Goal: Transaction & Acquisition: Purchase product/service

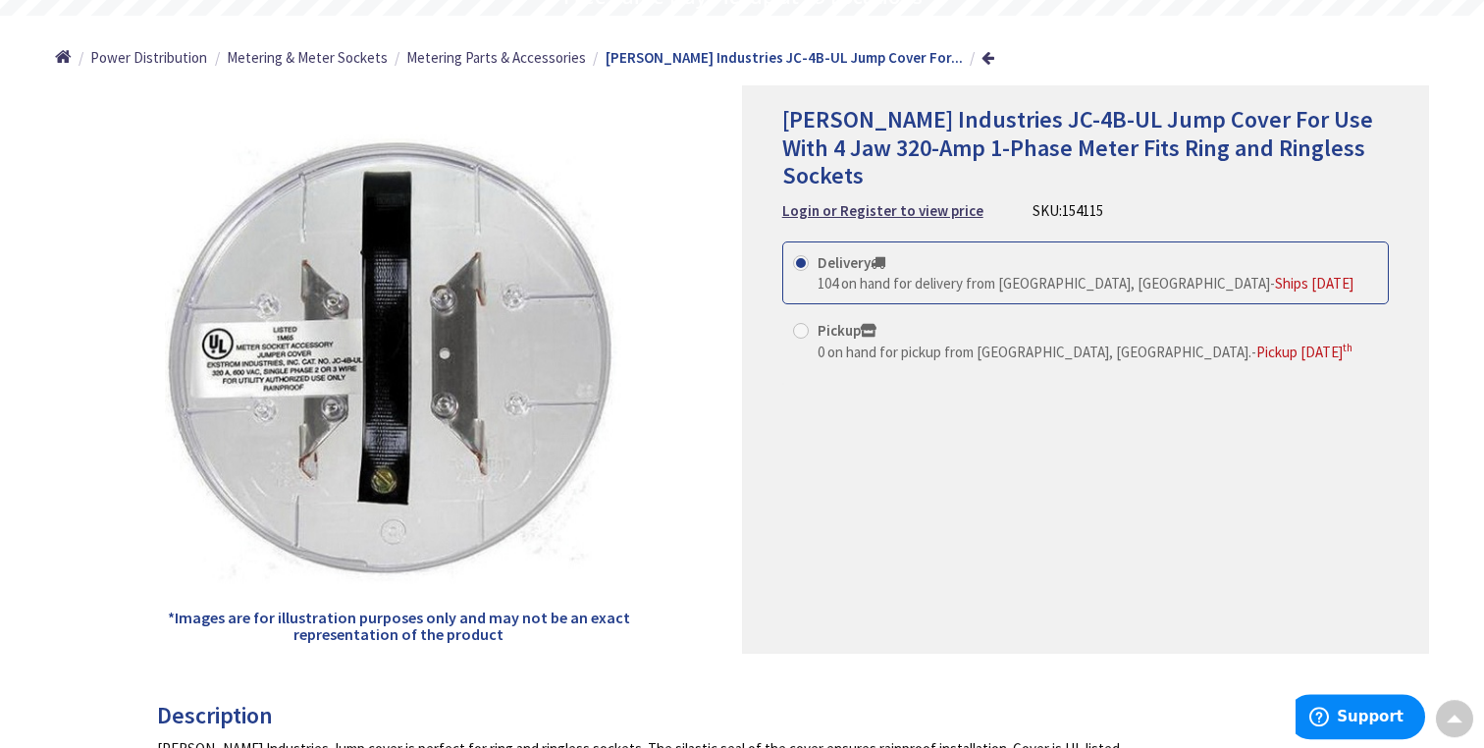
scroll to position [194, 0]
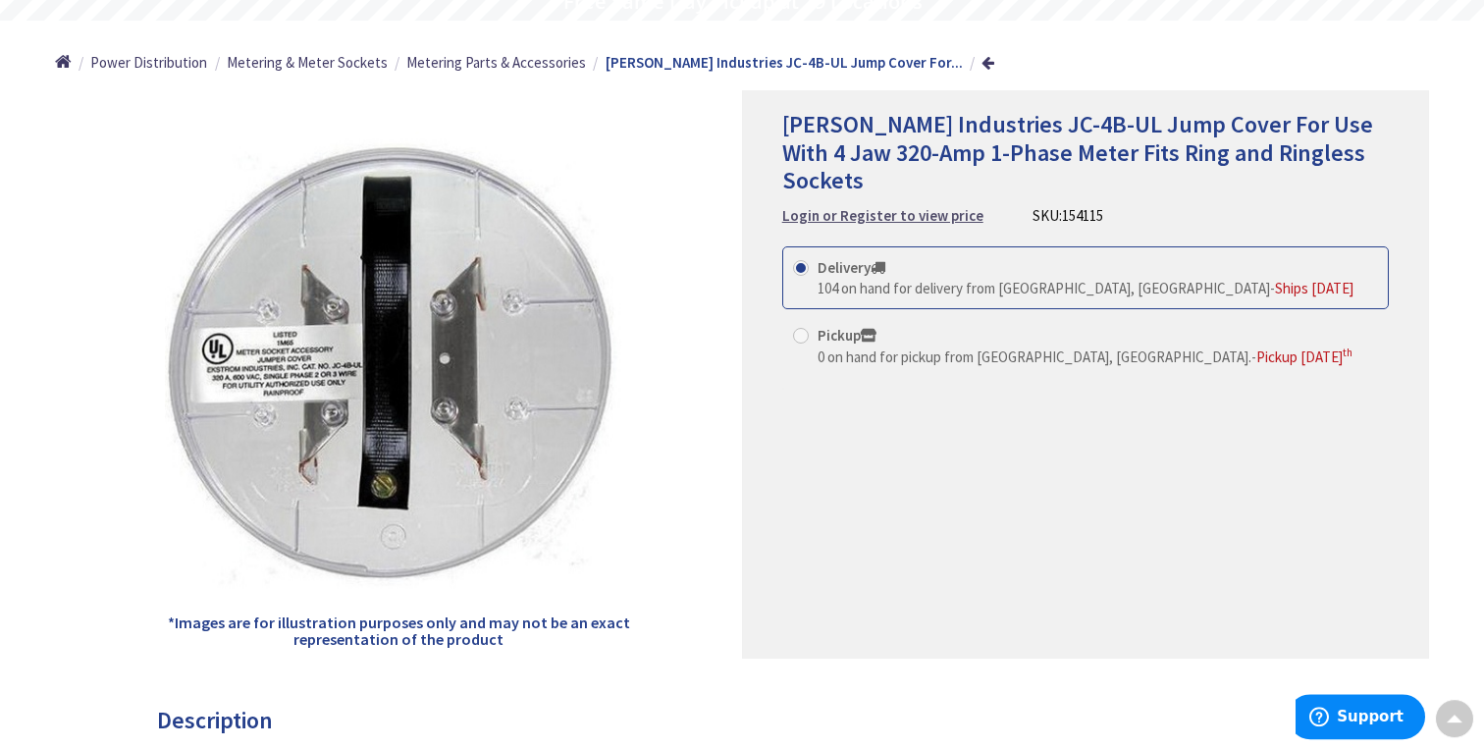
click at [895, 206] on strong "Login or Register to view price" at bounding box center [882, 215] width 201 height 19
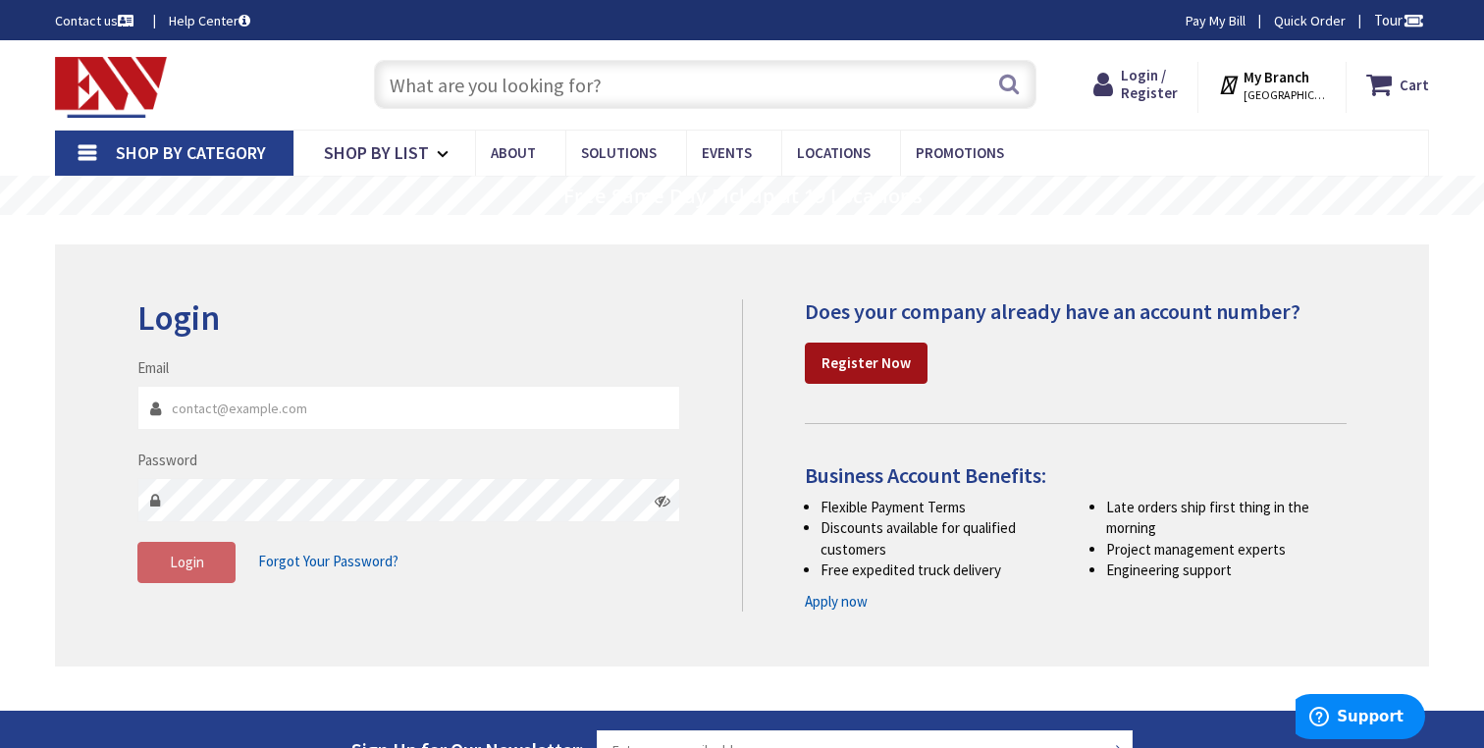
click at [872, 374] on link "Register Now" at bounding box center [866, 362] width 123 height 41
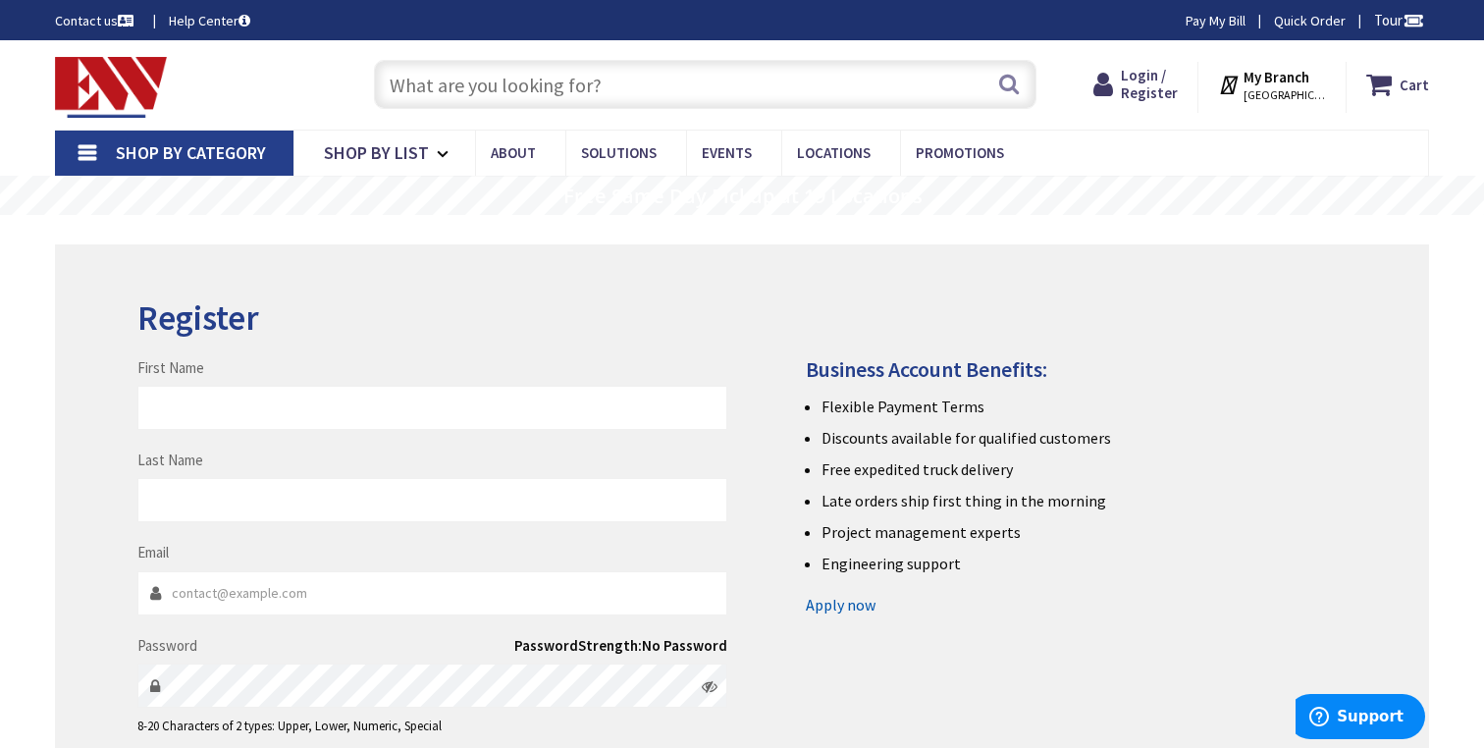
type input "Blake"
type input "Reedy"
type input "blake@pennsolarenergy.com"
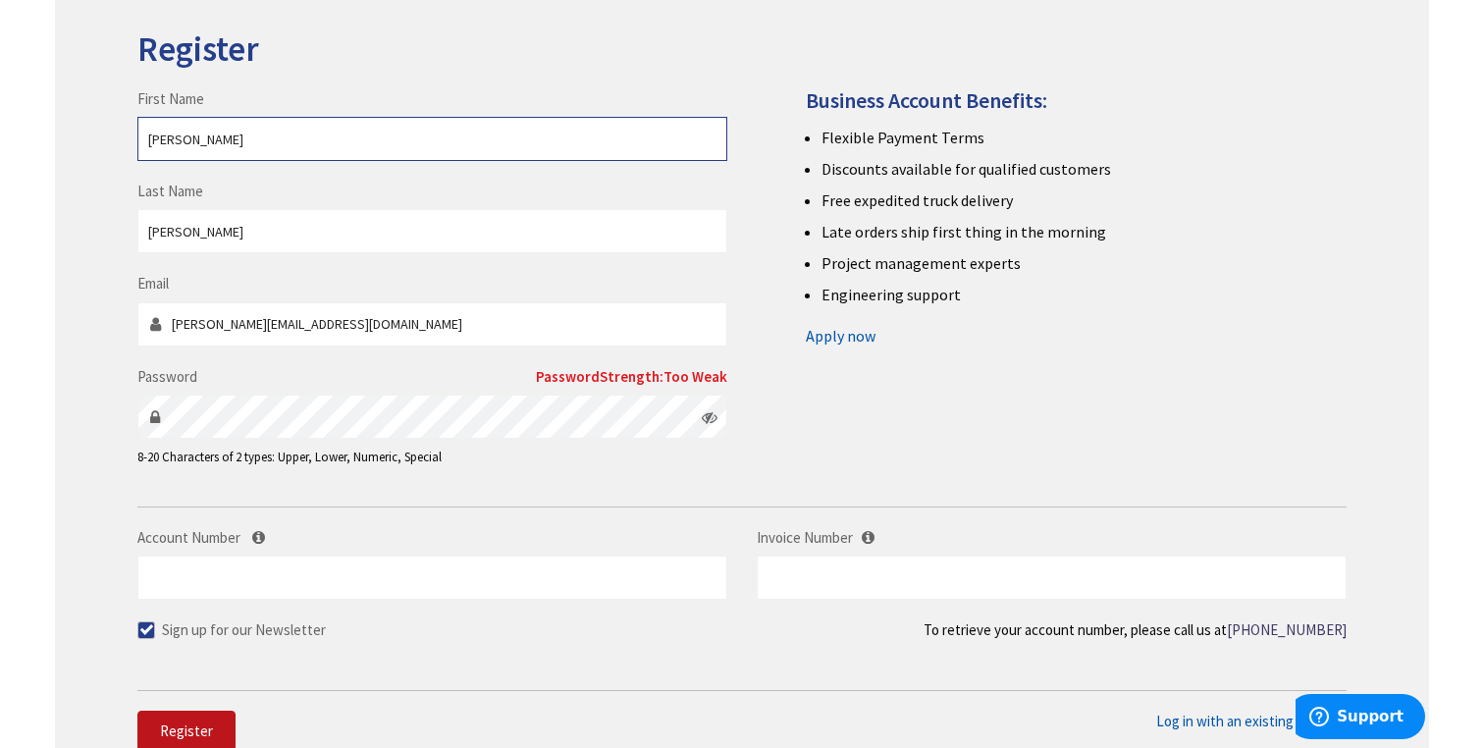
scroll to position [298, 0]
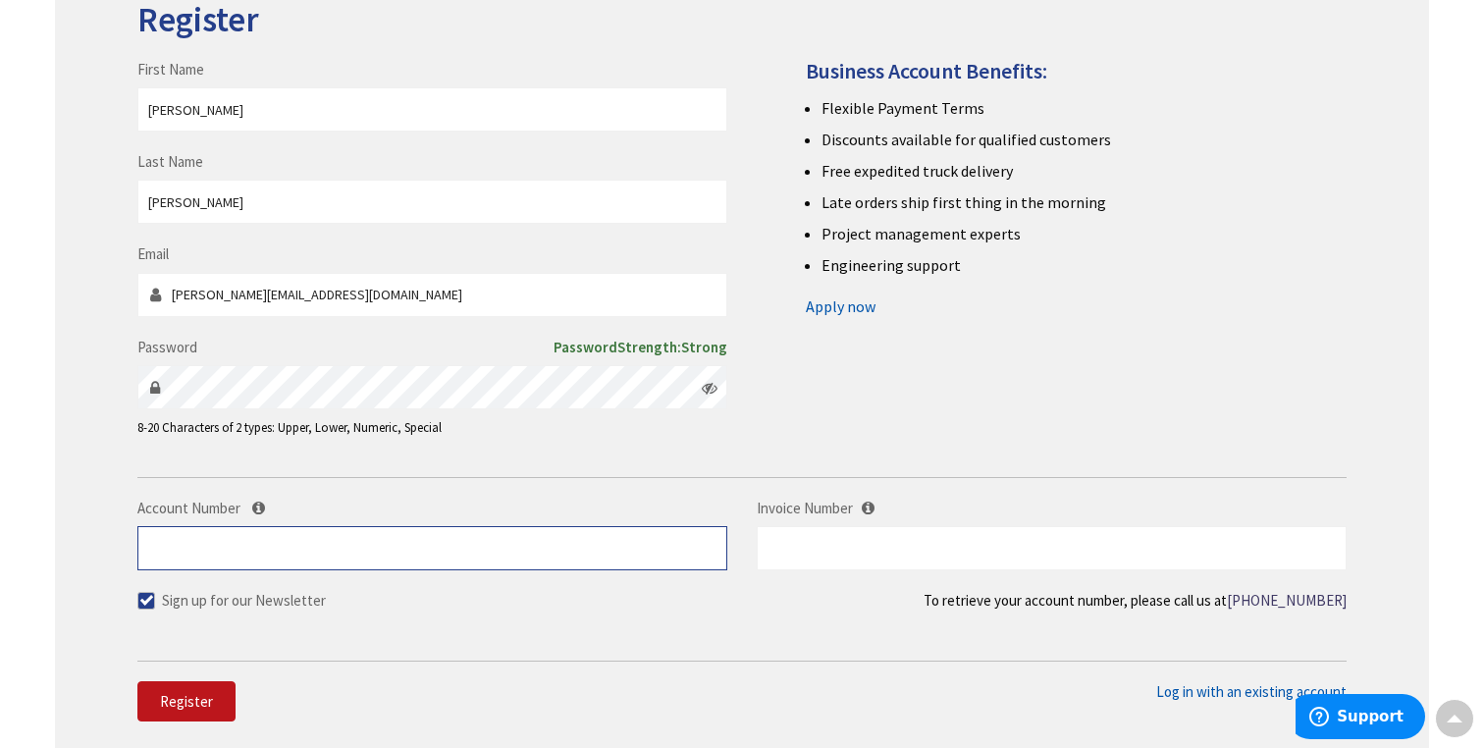
click at [397, 552] on input "Account Number" at bounding box center [432, 548] width 590 height 44
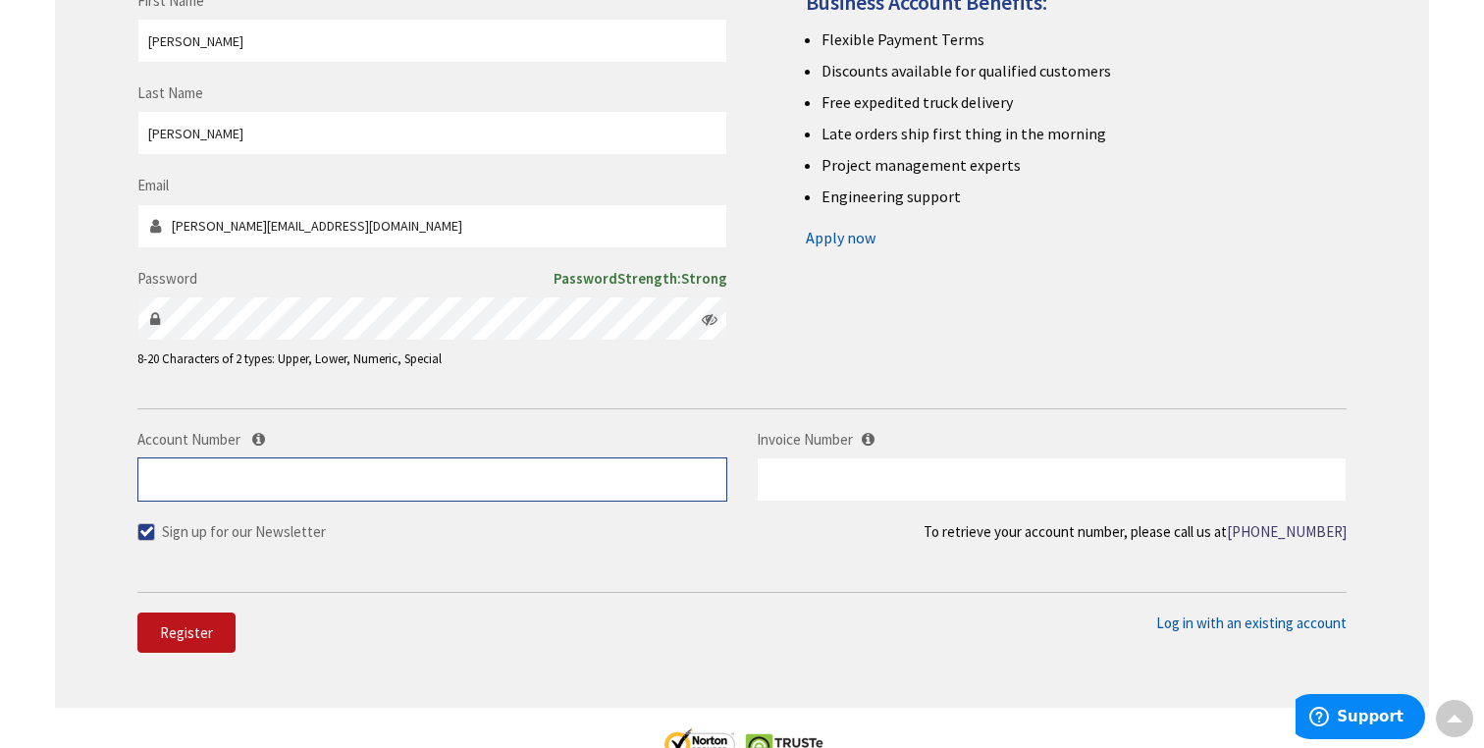
scroll to position [383, 0]
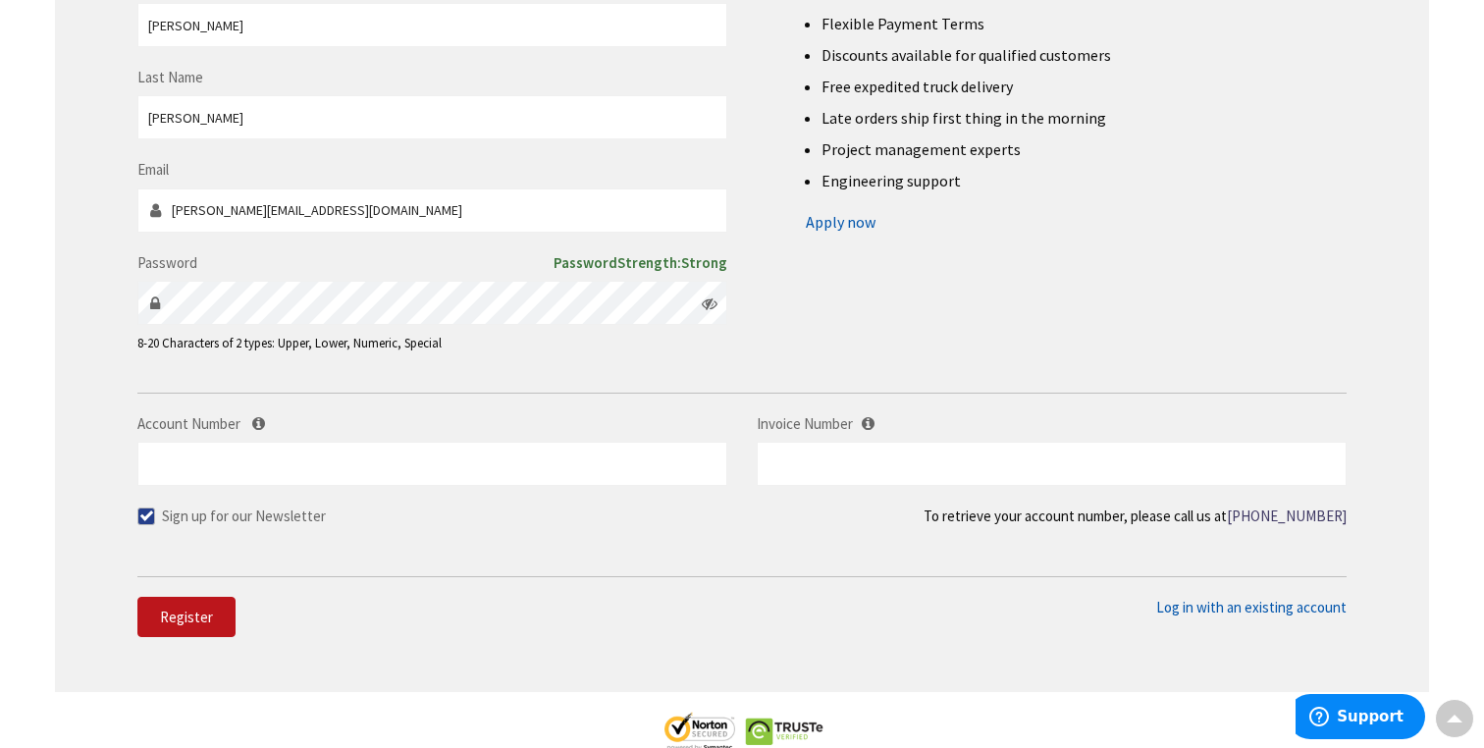
click at [191, 518] on label "Sign up for our Newsletter" at bounding box center [231, 515] width 188 height 21
click at [155, 518] on input "Sign up for our Newsletter" at bounding box center [148, 515] width 13 height 13
checkbox input "false"
click at [185, 620] on span "Register" at bounding box center [186, 616] width 53 height 19
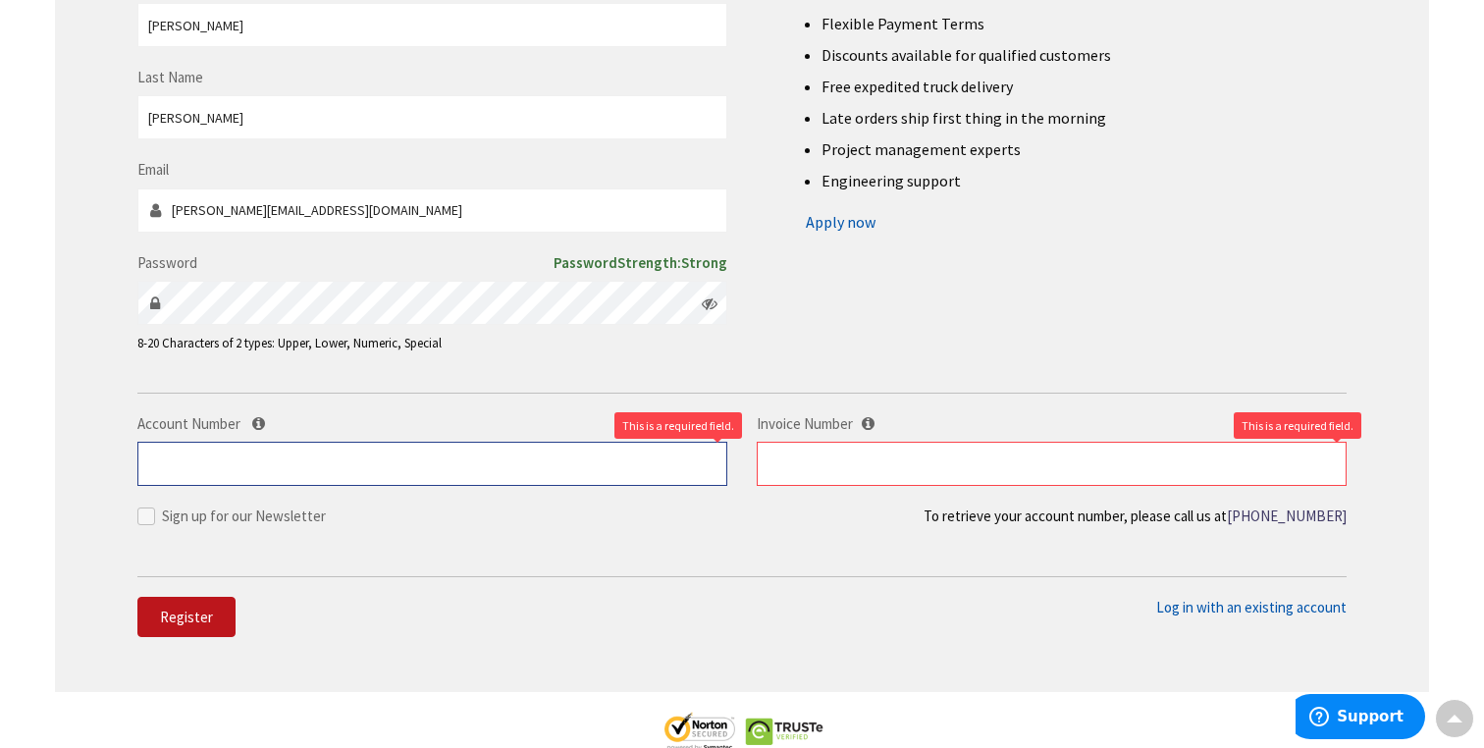
click at [617, 463] on input "Account Number" at bounding box center [432, 464] width 590 height 44
click at [278, 452] on input "Account Number" at bounding box center [432, 464] width 590 height 44
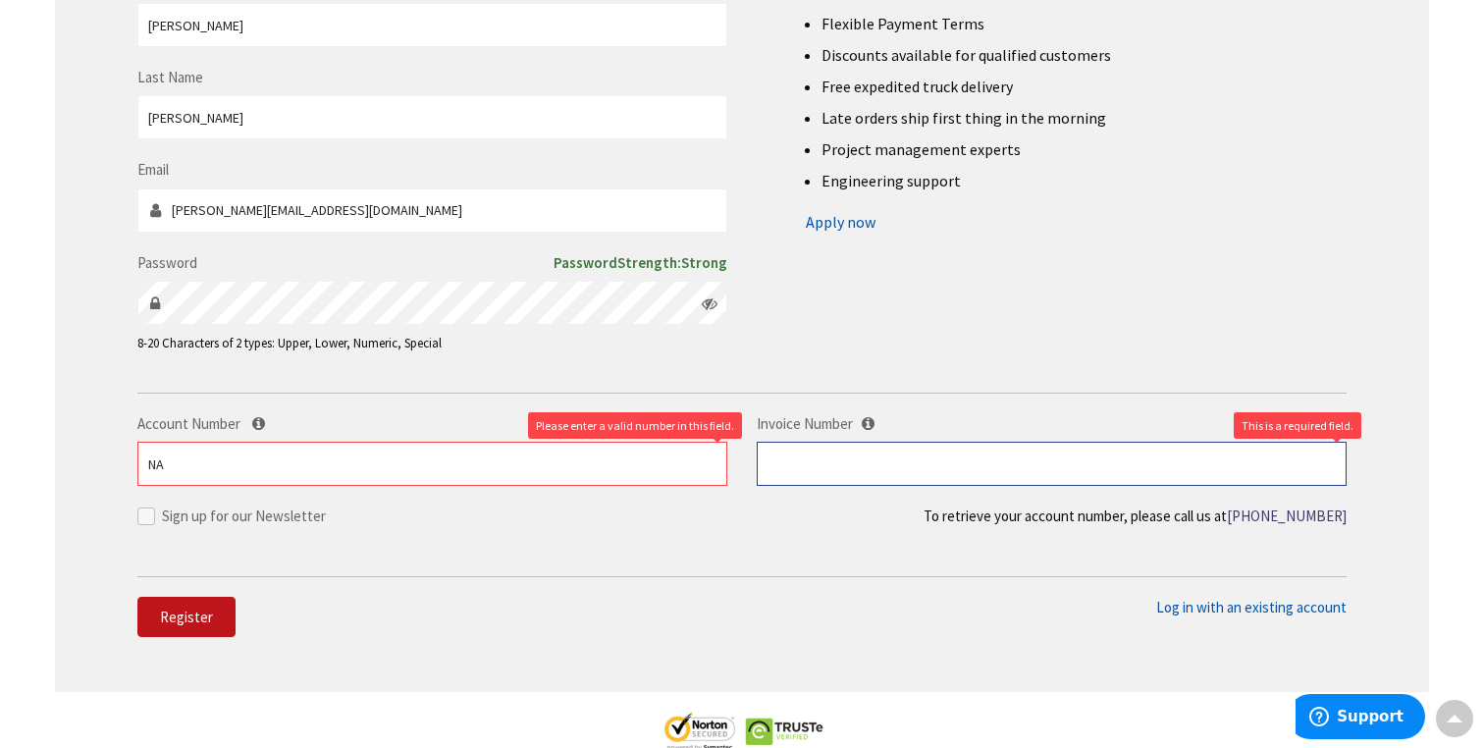
click at [866, 469] on input "text" at bounding box center [1052, 464] width 590 height 44
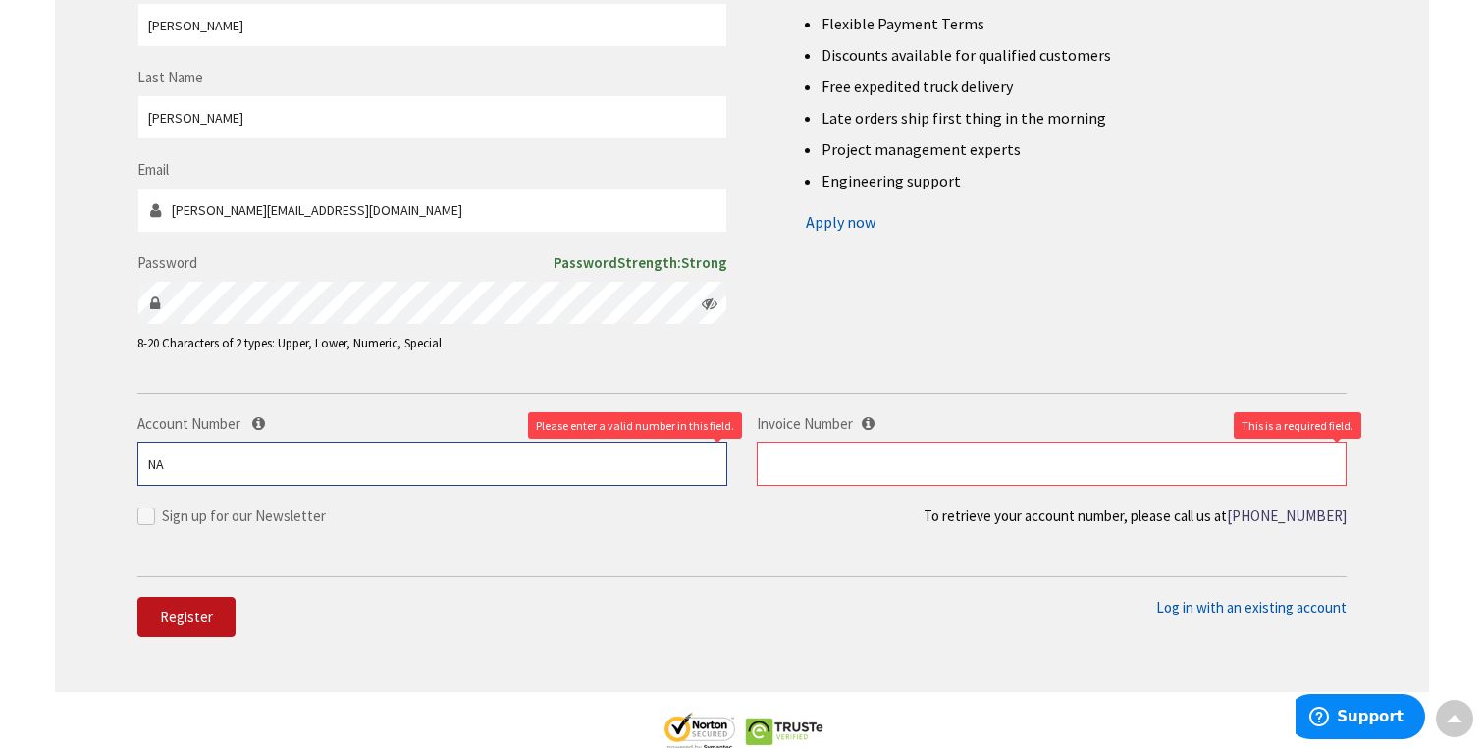
click at [653, 459] on input "NA" at bounding box center [432, 464] width 590 height 44
type input "N"
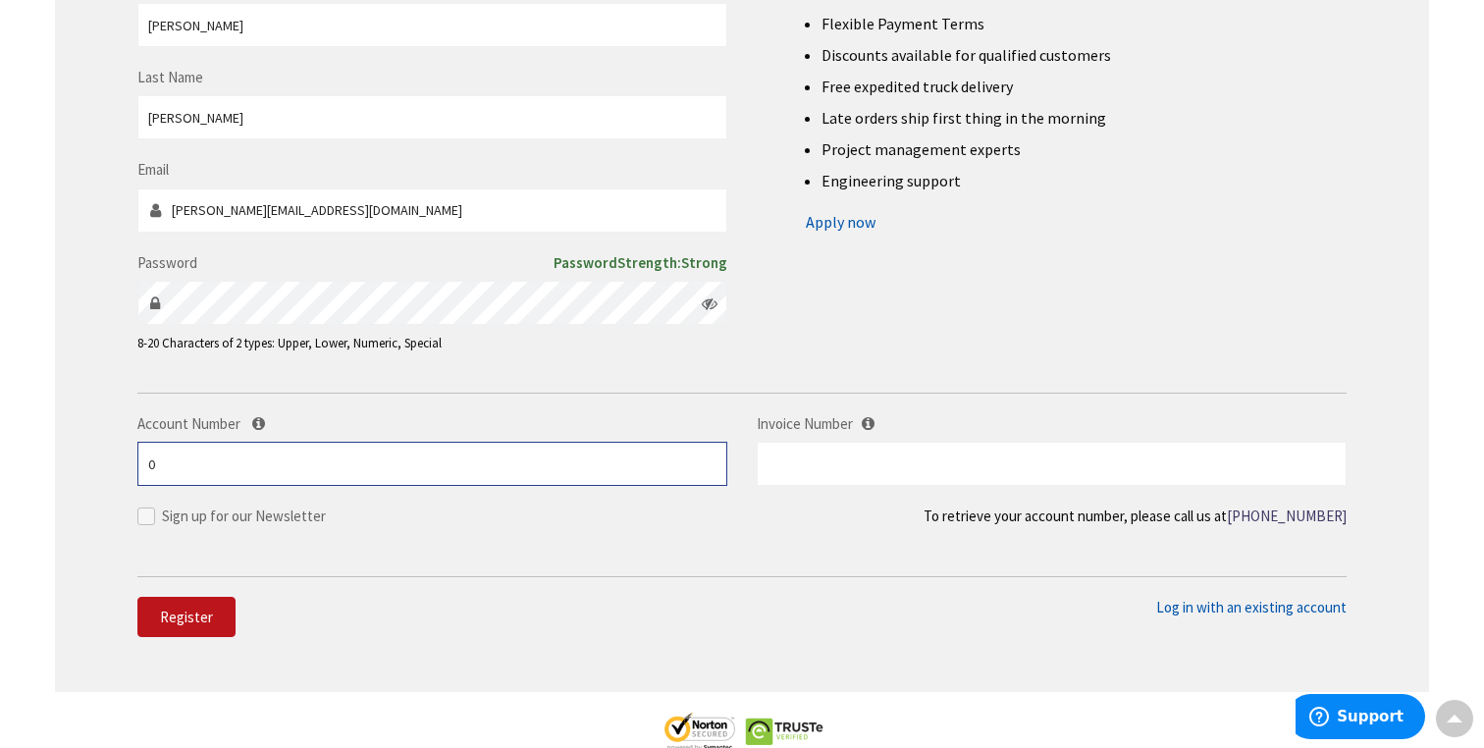
type input "0"
click at [1054, 489] on div "Account Number 0 Invoice Number" at bounding box center [742, 459] width 1238 height 92
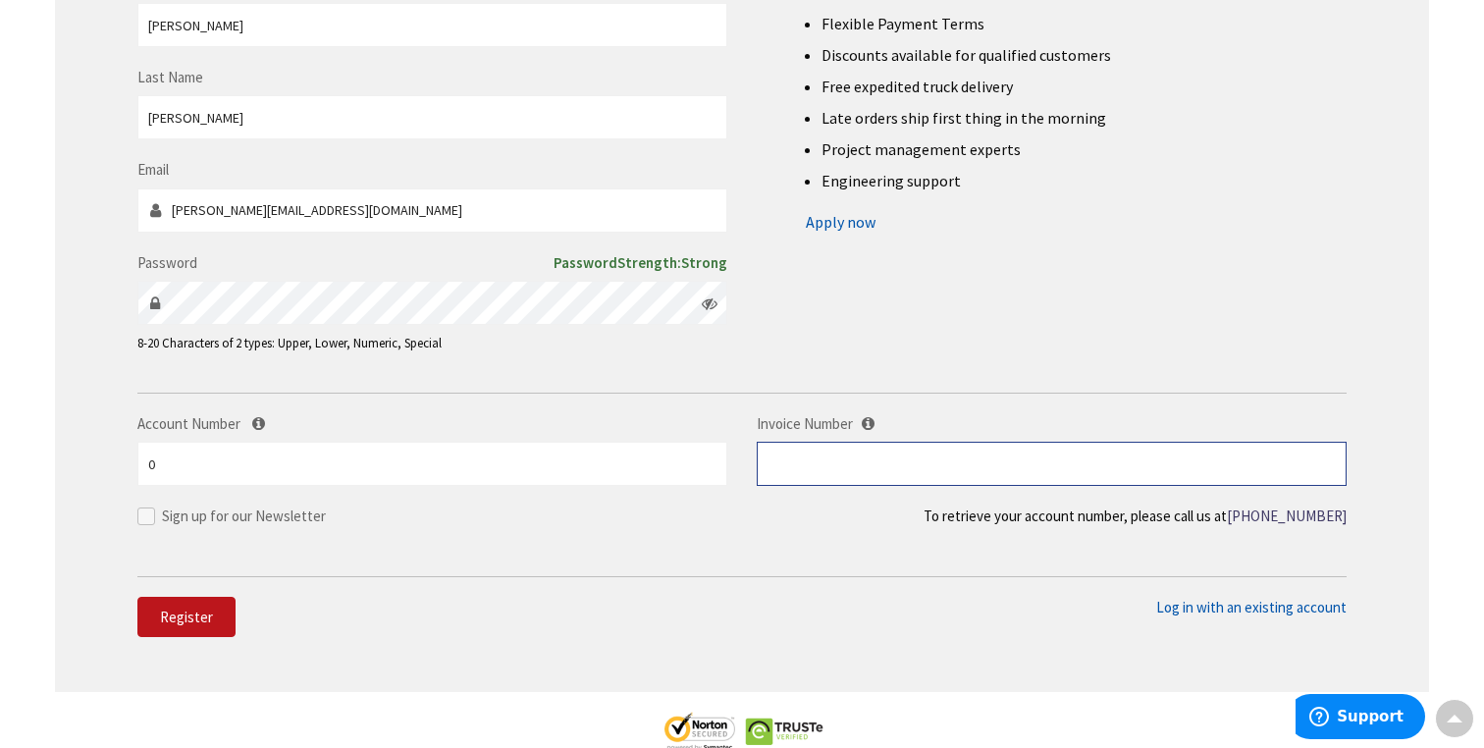
click at [1050, 486] on input "text" at bounding box center [1052, 464] width 590 height 44
type input "0"
click at [188, 620] on span "Register" at bounding box center [186, 616] width 53 height 19
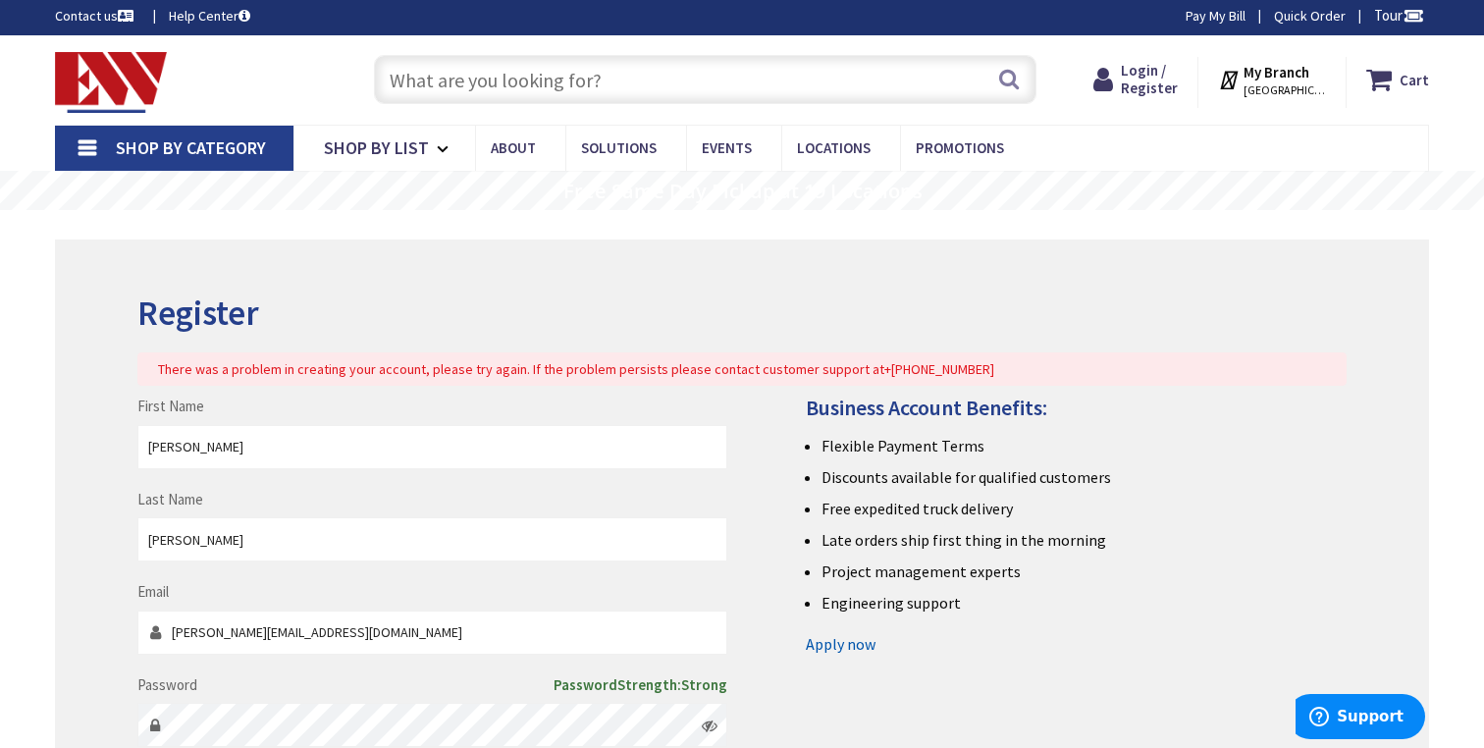
scroll to position [0, 0]
